Goal: Transaction & Acquisition: Subscribe to service/newsletter

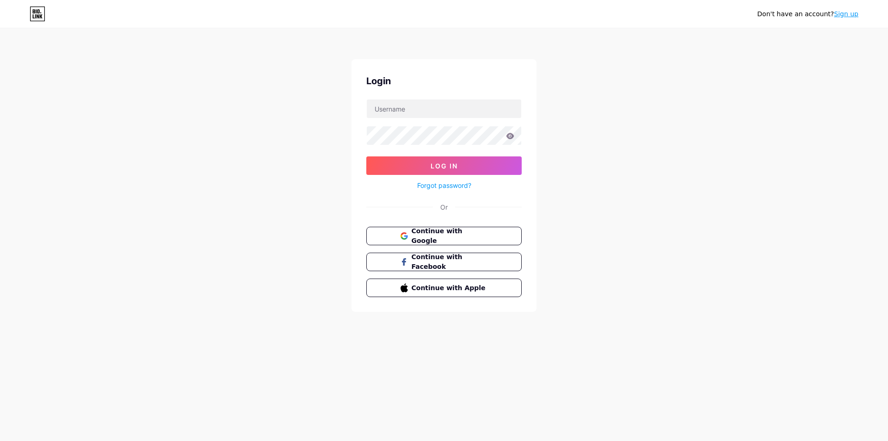
click at [565, 76] on div "Don't have an account? Sign up Login Log In Forgot password? Or Continue with G…" at bounding box center [444, 170] width 888 height 341
click at [442, 106] on input "text" at bounding box center [444, 108] width 155 height 19
click at [627, 110] on div "Don't have an account? Sign up Login Log In Forgot password? Or Continue with G…" at bounding box center [444, 170] width 888 height 341
click at [850, 14] on link "Sign up" at bounding box center [846, 13] width 25 height 7
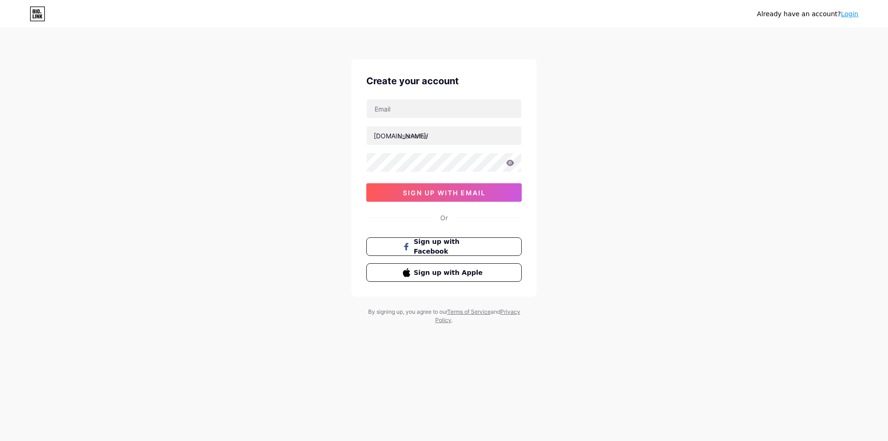
click at [702, 79] on div "Already have an account? Login Create your account [DOMAIN_NAME]/ sign up with …" at bounding box center [444, 177] width 888 height 354
click at [414, 113] on input "text" at bounding box center [444, 108] width 155 height 19
type input "[EMAIL_ADDRESS][DOMAIN_NAME]"
click at [606, 153] on div "Already have an account? Login Create your account [EMAIL_ADDRESS][DOMAIN_NAME]…" at bounding box center [444, 177] width 888 height 354
click at [438, 142] on input "text" at bounding box center [444, 135] width 155 height 19
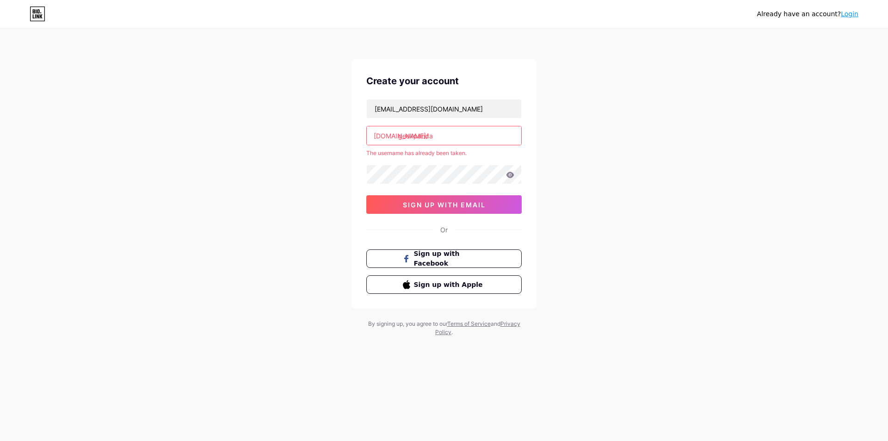
type input "geekpanda"
click at [608, 126] on div "Already have an account? Login Create your account [EMAIL_ADDRESS][DOMAIN_NAME]…" at bounding box center [444, 183] width 888 height 366
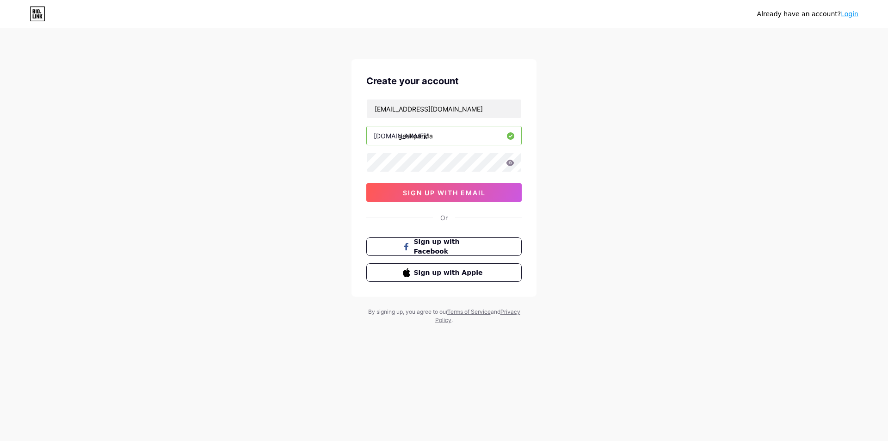
click at [619, 139] on div "Already have an account? Login Create your account [EMAIL_ADDRESS][DOMAIN_NAME]…" at bounding box center [444, 177] width 888 height 354
click at [468, 139] on input "geekpanda" at bounding box center [444, 135] width 155 height 19
click at [595, 136] on div "Already have an account? Login Create your account [EMAIL_ADDRESS][DOMAIN_NAME]…" at bounding box center [444, 177] width 888 height 354
click at [632, 208] on div "Already have an account? Login Create your account [EMAIL_ADDRESS][DOMAIN_NAME]…" at bounding box center [444, 177] width 888 height 354
click at [441, 192] on span "sign up with email" at bounding box center [444, 193] width 83 height 8
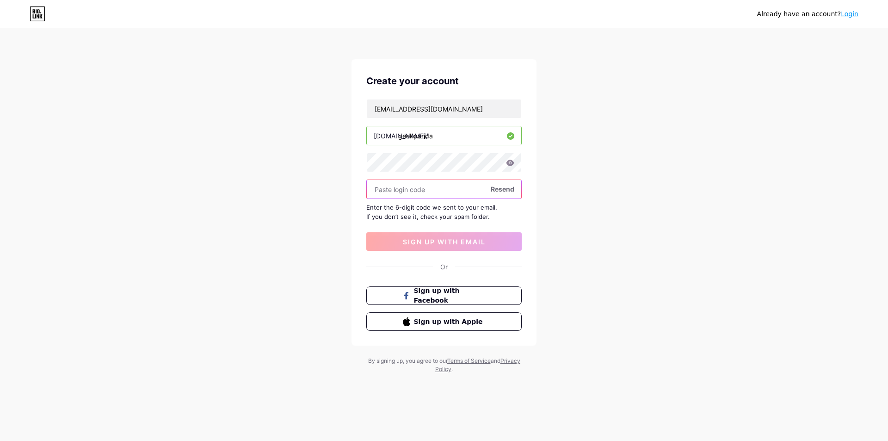
click at [388, 189] on input "text" at bounding box center [444, 189] width 155 height 19
paste input "426400"
type input "426400"
click at [303, 183] on div "Already have an account? Login Create your account [EMAIL_ADDRESS][DOMAIN_NAME]…" at bounding box center [444, 201] width 888 height 403
click at [450, 243] on span "sign up with email" at bounding box center [444, 242] width 83 height 8
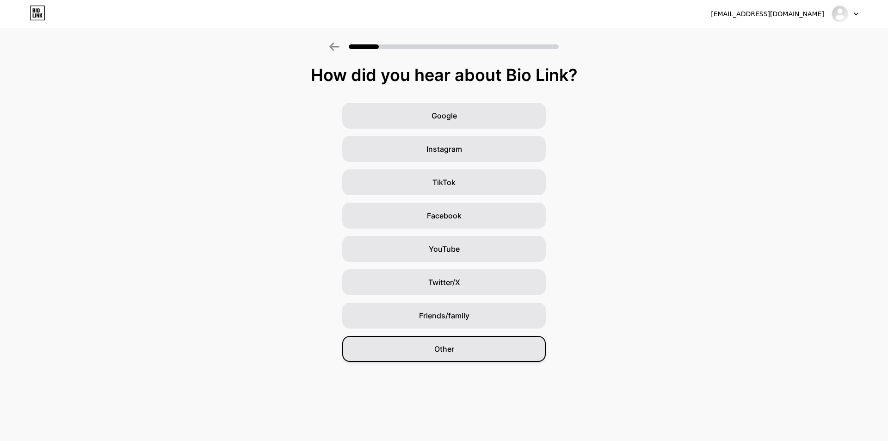
click at [441, 348] on span "Other" at bounding box center [444, 348] width 20 height 11
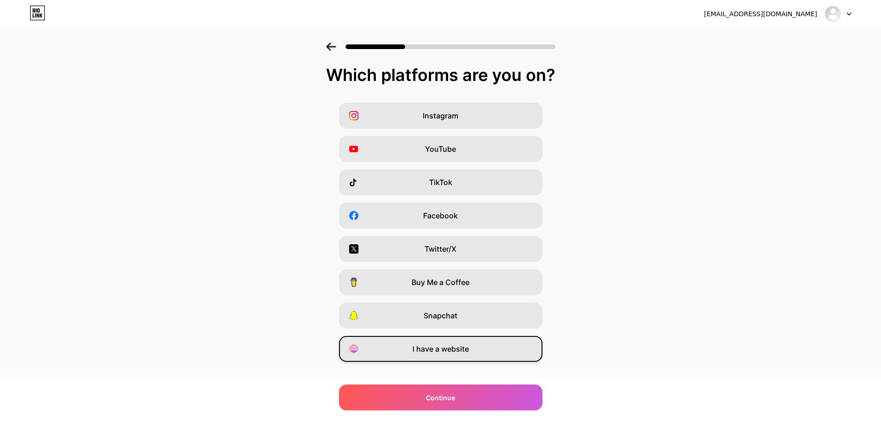
click at [447, 347] on span "I have a website" at bounding box center [441, 348] width 56 height 11
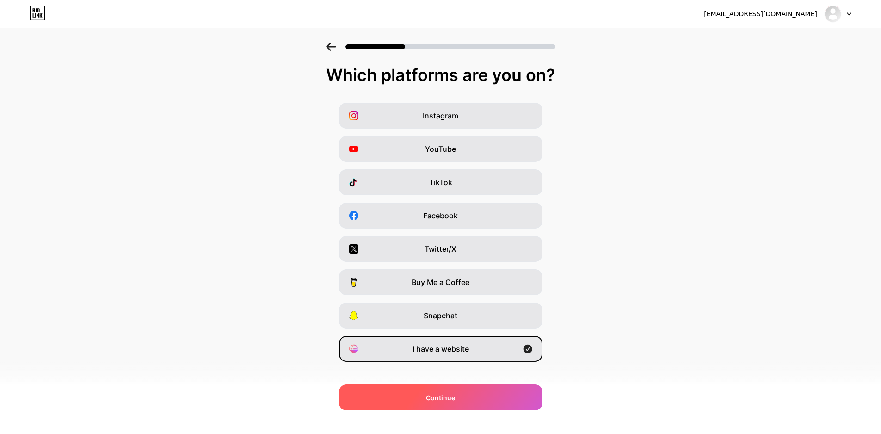
click at [449, 399] on span "Continue" at bounding box center [440, 398] width 29 height 10
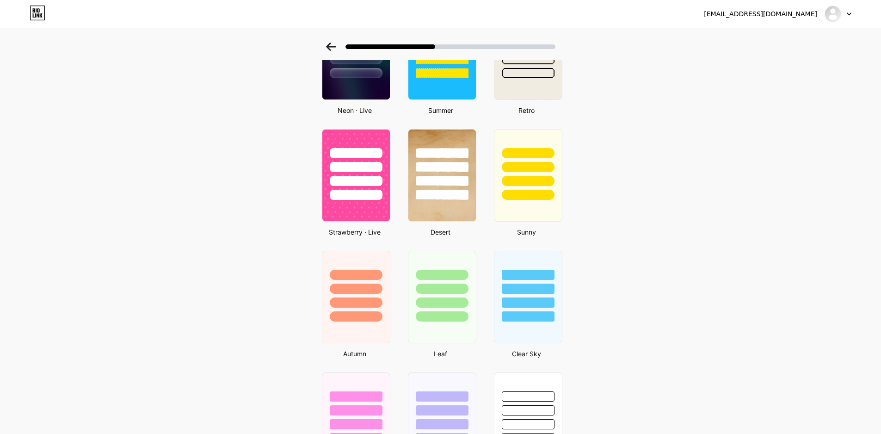
scroll to position [437, 0]
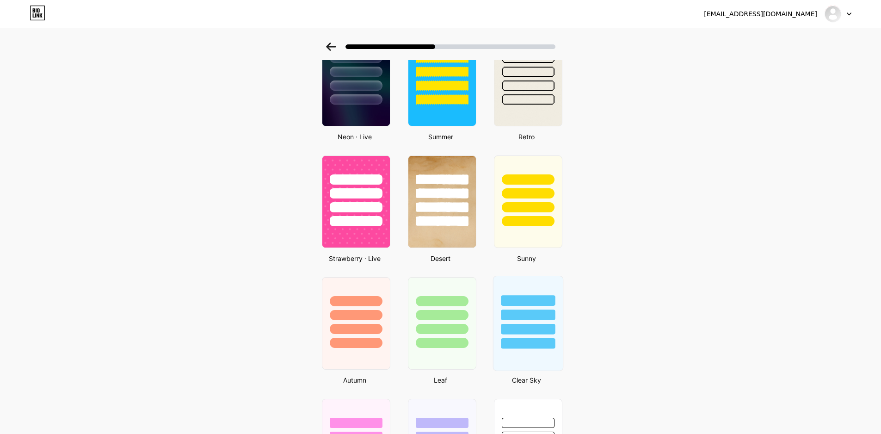
click at [536, 286] on div at bounding box center [527, 312] width 69 height 73
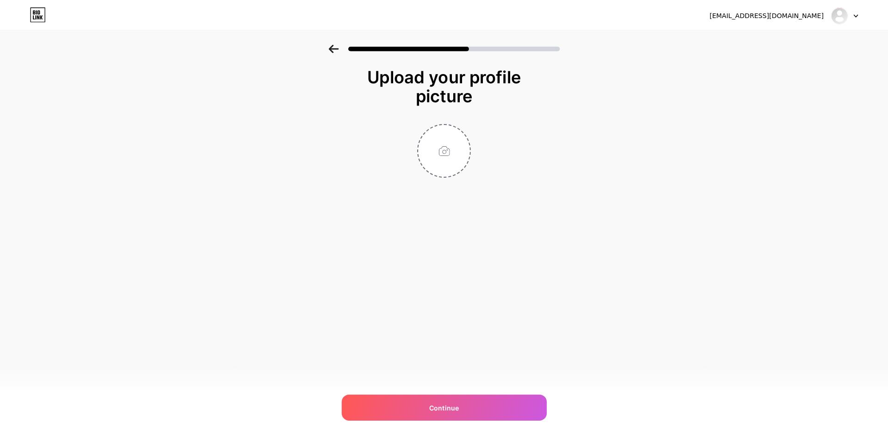
scroll to position [0, 0]
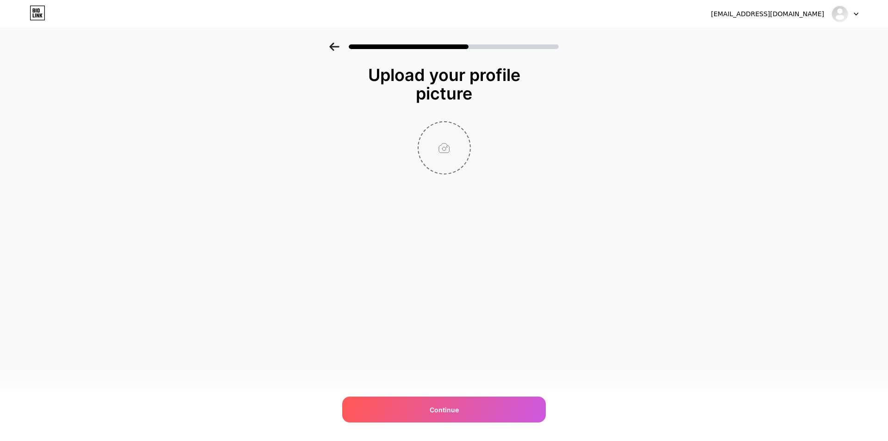
click at [439, 144] on input "file" at bounding box center [444, 147] width 51 height 51
type input "C:\fakepath\unnamed.jpg"
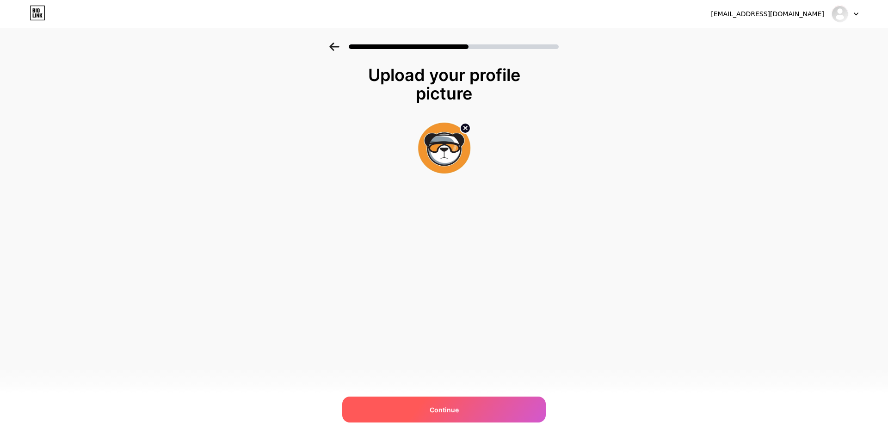
click at [456, 408] on span "Continue" at bounding box center [444, 410] width 29 height 10
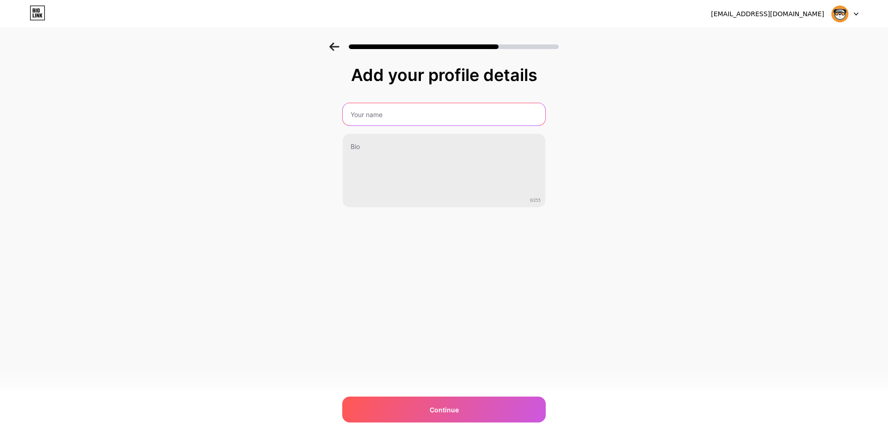
click at [402, 119] on input "text" at bounding box center [444, 114] width 203 height 22
type input "Geek Panda"
click at [662, 158] on div "Add your profile details Geek Panda 0/255 Continue Error" at bounding box center [444, 148] width 888 height 211
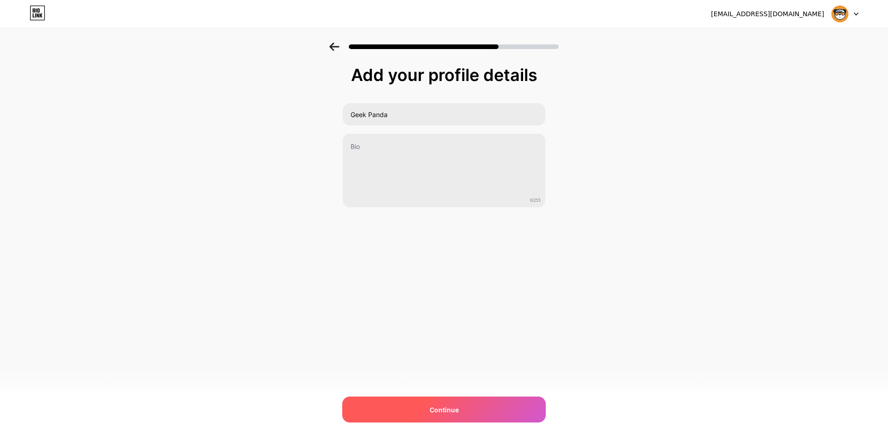
click at [449, 413] on span "Continue" at bounding box center [444, 410] width 29 height 10
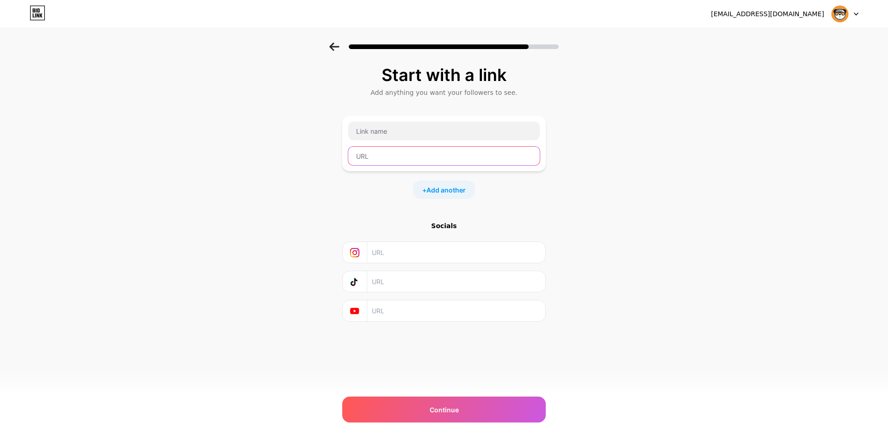
click at [370, 155] on input "text" at bounding box center [444, 156] width 192 height 19
paste input "[URL][DOMAIN_NAME]"
type input "[URL][DOMAIN_NAME]"
click at [292, 146] on div "Start with a link Add anything you want your followers to see. [URL][DOMAIN_NAM…" at bounding box center [444, 205] width 888 height 325
drag, startPoint x: 378, startPoint y: 155, endPoint x: 409, endPoint y: 153, distance: 30.6
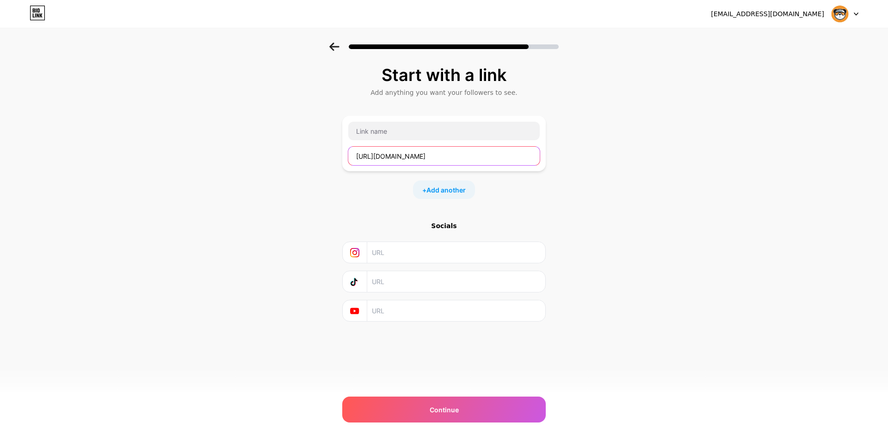
click at [409, 153] on input "[URL][DOMAIN_NAME]" at bounding box center [444, 156] width 192 height 19
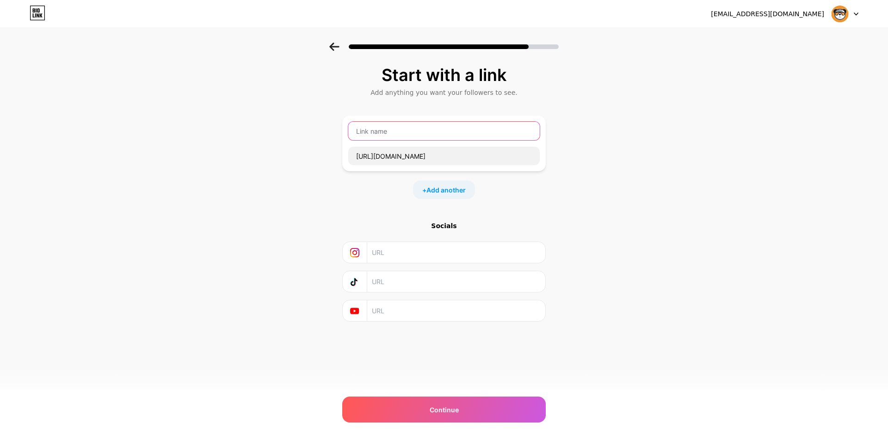
click at [375, 127] on input "text" at bounding box center [444, 131] width 192 height 19
paste input "[DOMAIN_NAME]"
drag, startPoint x: 361, startPoint y: 130, endPoint x: 346, endPoint y: 131, distance: 15.3
click at [346, 131] on div "[DOMAIN_NAME] [URL][DOMAIN_NAME]" at bounding box center [444, 144] width 204 height 56
click at [318, 127] on div "Start with a link Add anything you want your followers to see. [DOMAIN_NAME] [U…" at bounding box center [444, 205] width 888 height 325
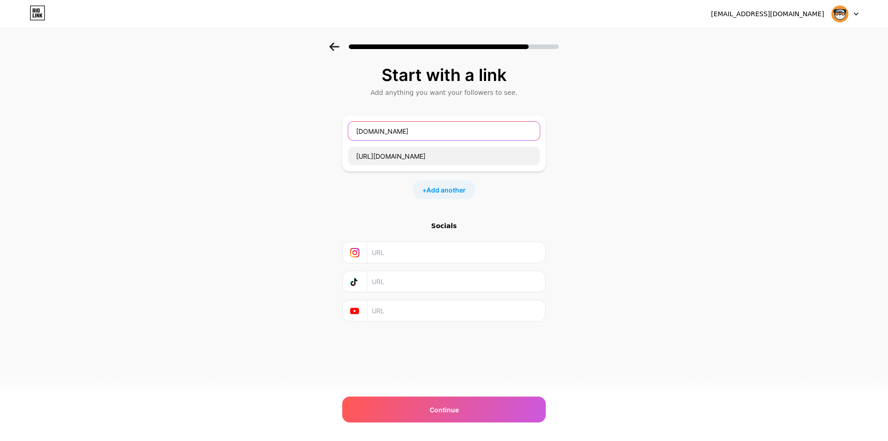
drag, startPoint x: 376, startPoint y: 130, endPoint x: 340, endPoint y: 130, distance: 36.1
click at [340, 130] on div "Start with a link Add anything you want your followers to see. [DOMAIN_NAME] [U…" at bounding box center [444, 205] width 888 height 325
type input "[DOMAIN_NAME]"
click at [323, 121] on div "Start with a link Add anything you want your followers to see. [DOMAIN_NAME] [U…" at bounding box center [444, 205] width 888 height 325
drag, startPoint x: 403, startPoint y: 131, endPoint x: 317, endPoint y: 131, distance: 86.1
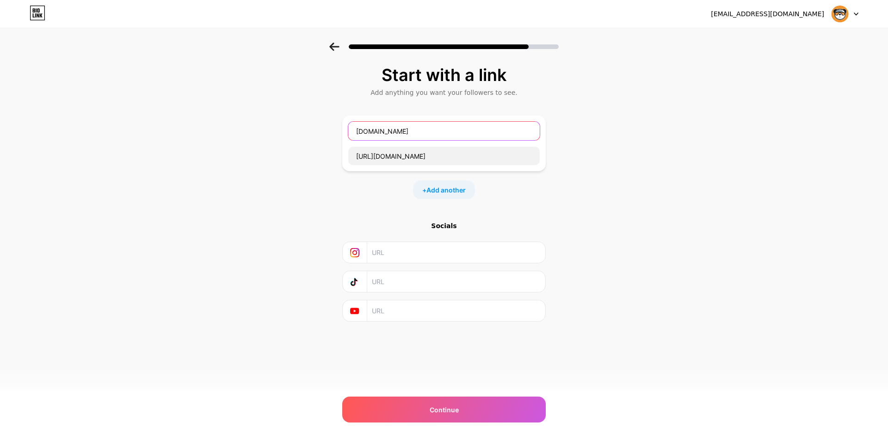
click at [317, 131] on div "Start with a link Add anything you want your followers to see. [DOMAIN_NAME] [U…" at bounding box center [444, 205] width 888 height 325
click at [294, 128] on div "Start with a link Add anything you want your followers to see. [DOMAIN_NAME] [U…" at bounding box center [444, 205] width 888 height 325
click at [460, 192] on span "Add another" at bounding box center [446, 190] width 39 height 10
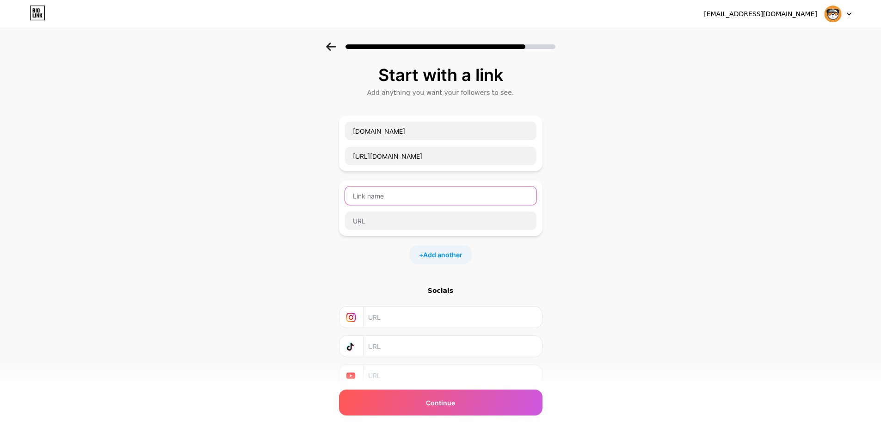
click at [432, 193] on input "text" at bounding box center [441, 195] width 192 height 19
paste input "[DOMAIN_NAME]"
type input "[DOMAIN_NAME] Blog"
click at [263, 107] on div "Start with a link Add anything you want your followers to see. [DOMAIN_NAME] [U…" at bounding box center [440, 238] width 881 height 390
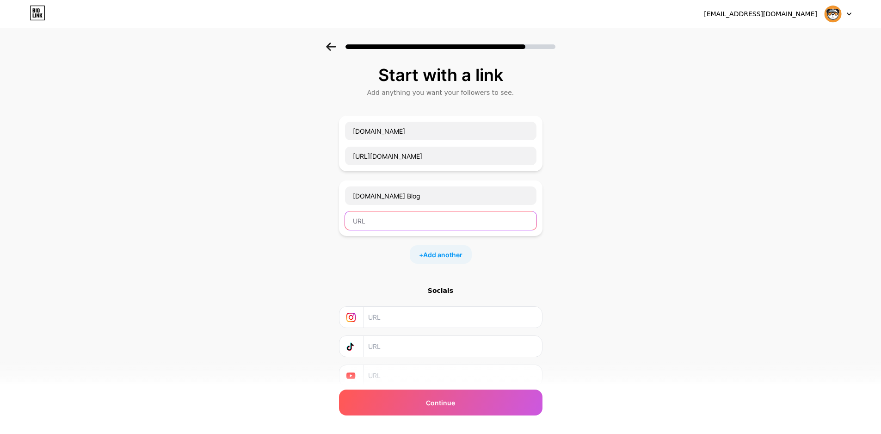
click at [377, 221] on input "text" at bounding box center [441, 220] width 192 height 19
paste input "[URL][DOMAIN_NAME]"
type input "[URL][DOMAIN_NAME]"
click at [279, 225] on div "Start with a link Add anything you want your followers to see. [DOMAIN_NAME] [U…" at bounding box center [440, 238] width 881 height 390
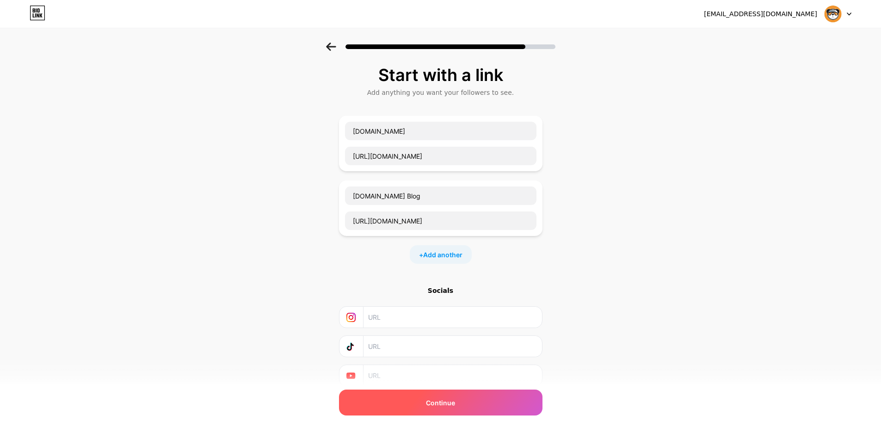
click at [441, 399] on span "Continue" at bounding box center [440, 403] width 29 height 10
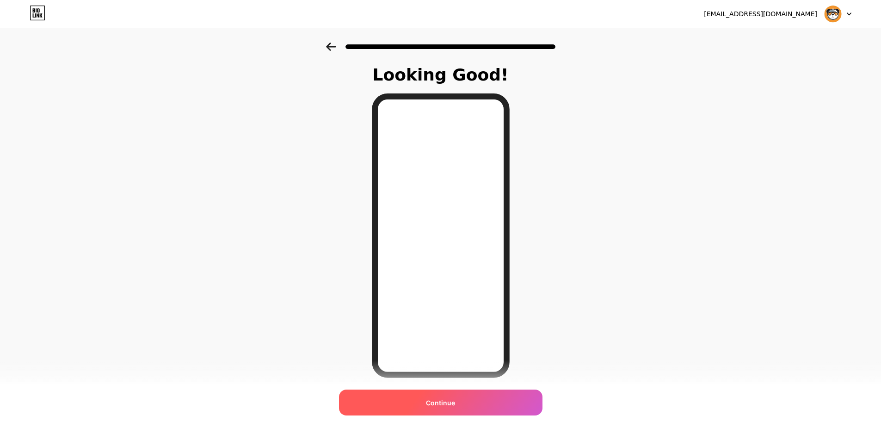
click at [442, 404] on span "Continue" at bounding box center [440, 403] width 29 height 10
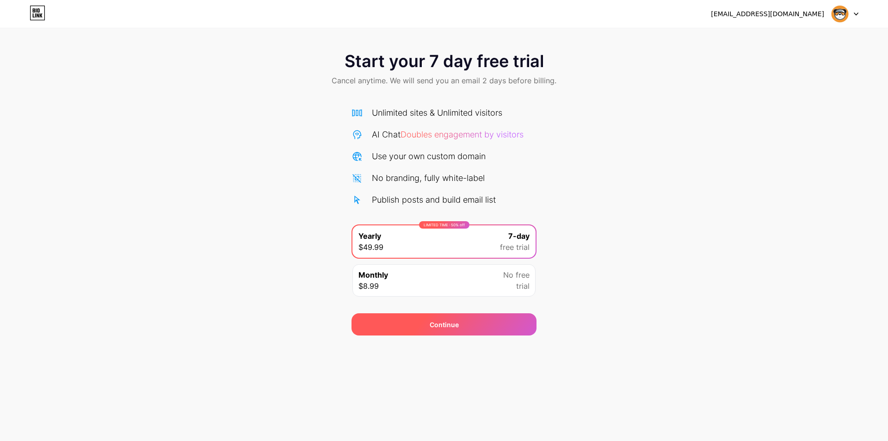
click at [446, 321] on span "Continue" at bounding box center [444, 325] width 29 height 10
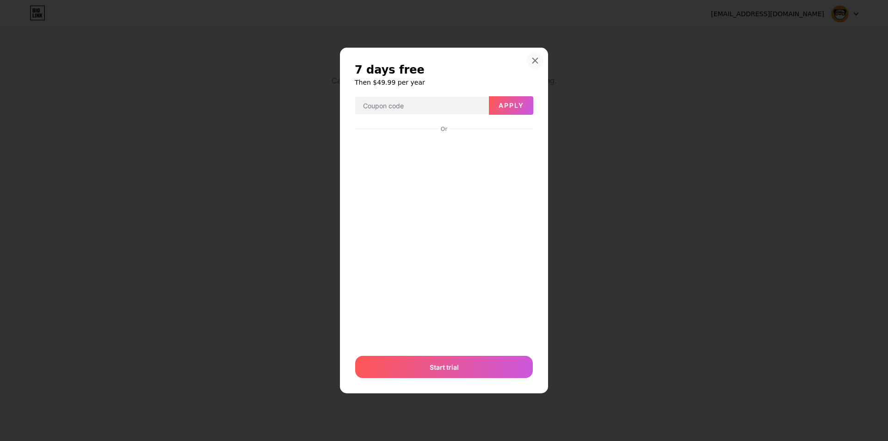
click at [535, 62] on icon at bounding box center [535, 60] width 5 height 5
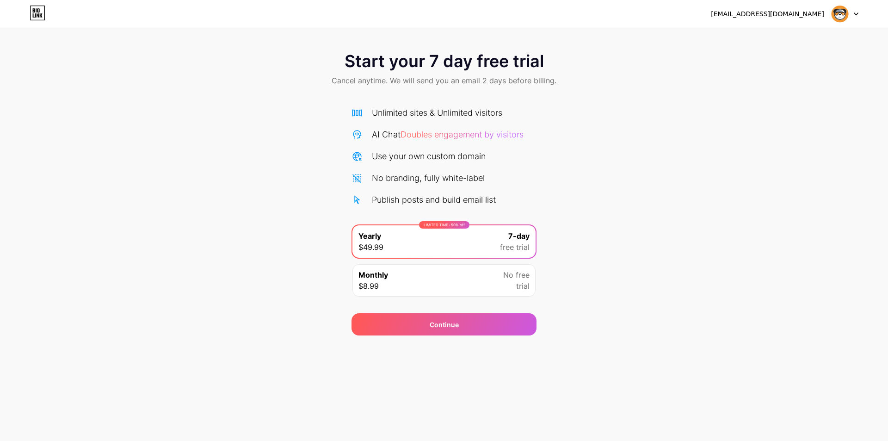
click at [844, 17] on img at bounding box center [840, 14] width 18 height 18
click at [725, 209] on div "Start your 7 day free trial Cancel anytime. We will send you an email 2 days be…" at bounding box center [444, 189] width 888 height 293
click at [463, 328] on div "Continue" at bounding box center [444, 324] width 185 height 22
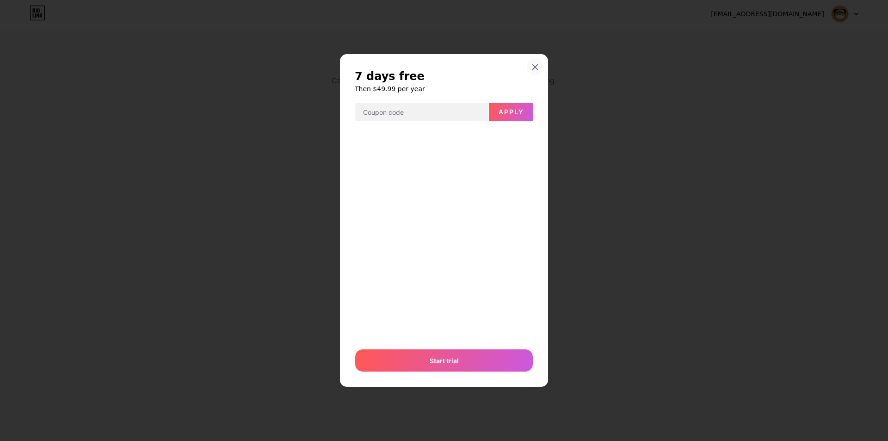
click at [537, 67] on icon at bounding box center [535, 66] width 7 height 7
